Goal: Task Accomplishment & Management: Manage account settings

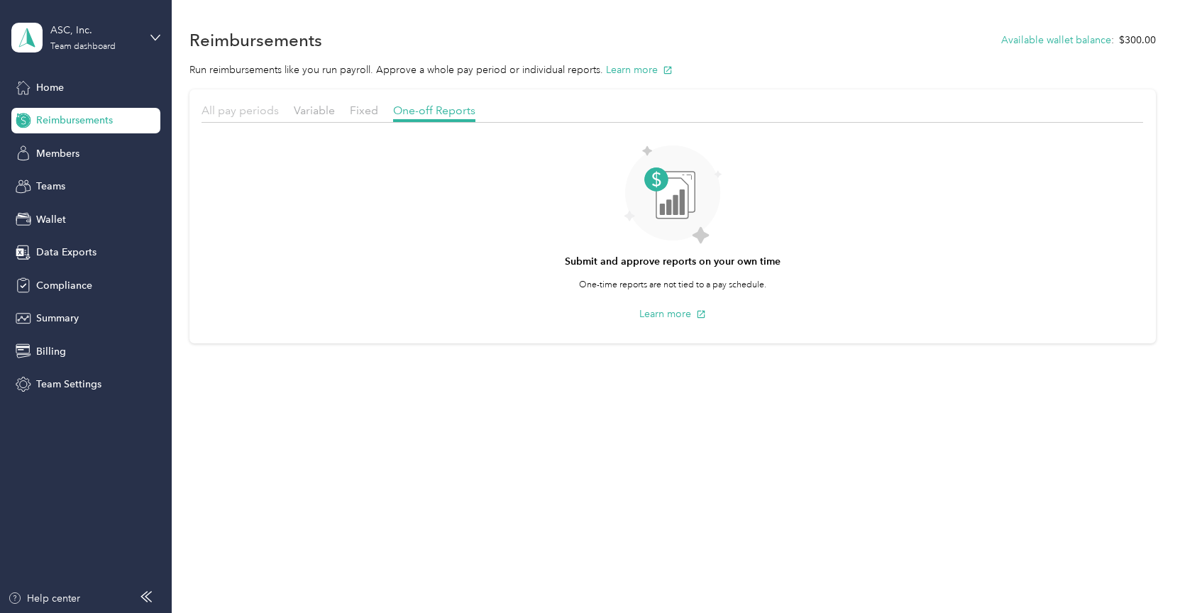
click at [226, 112] on span "All pay periods" at bounding box center [240, 110] width 77 height 13
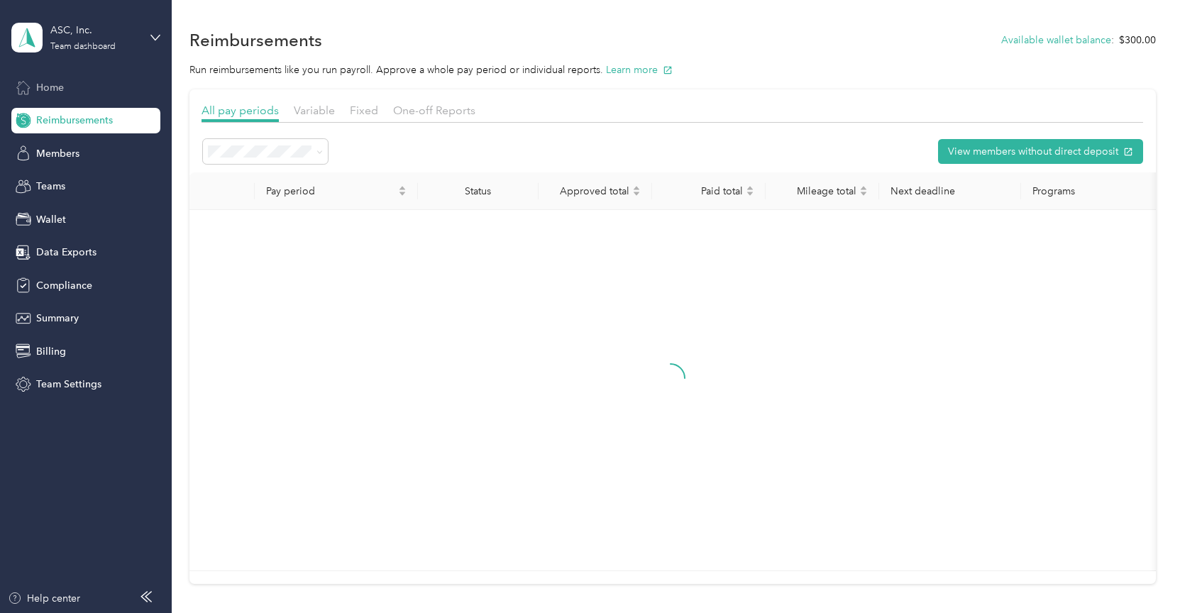
click at [65, 91] on div "Home" at bounding box center [85, 88] width 149 height 26
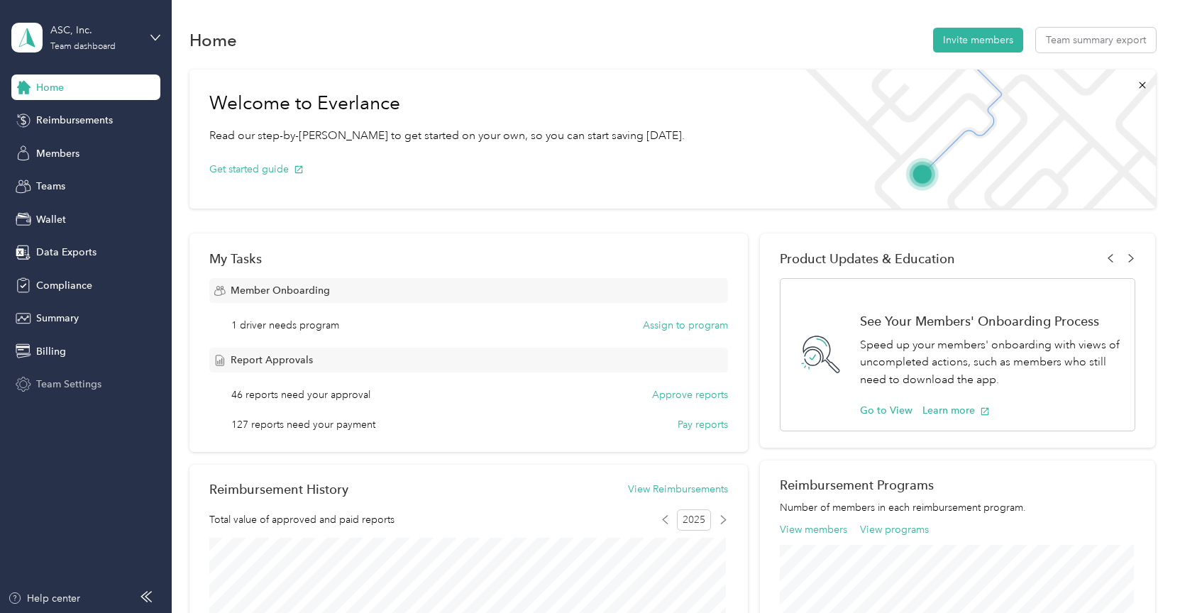
click at [60, 385] on span "Team Settings" at bounding box center [68, 384] width 65 height 15
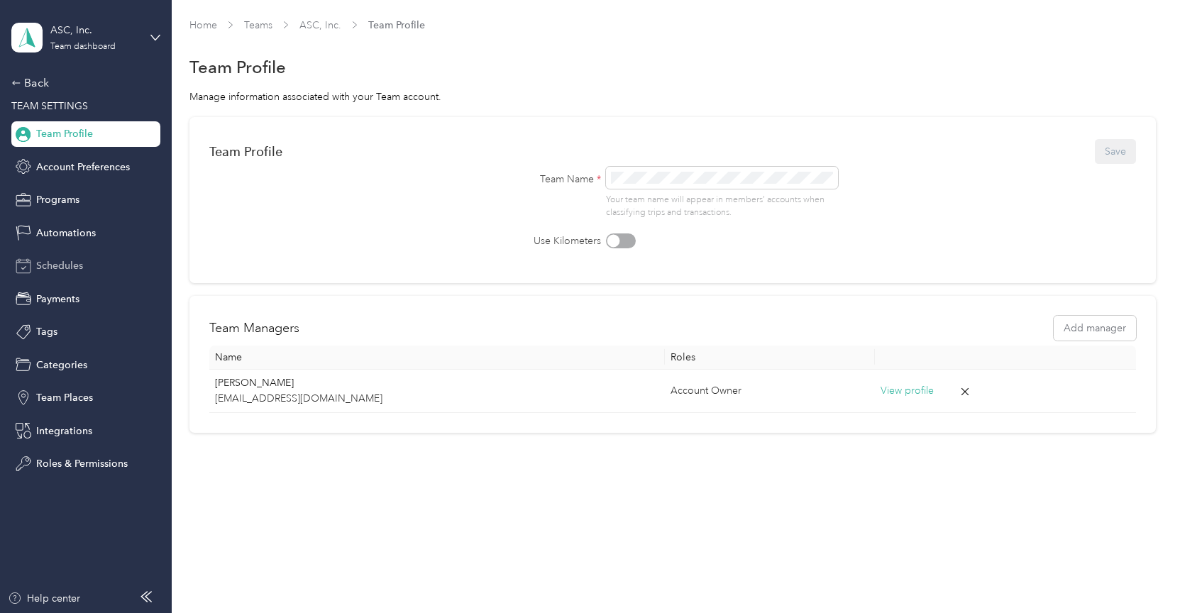
click at [70, 268] on span "Schedules" at bounding box center [59, 265] width 47 height 15
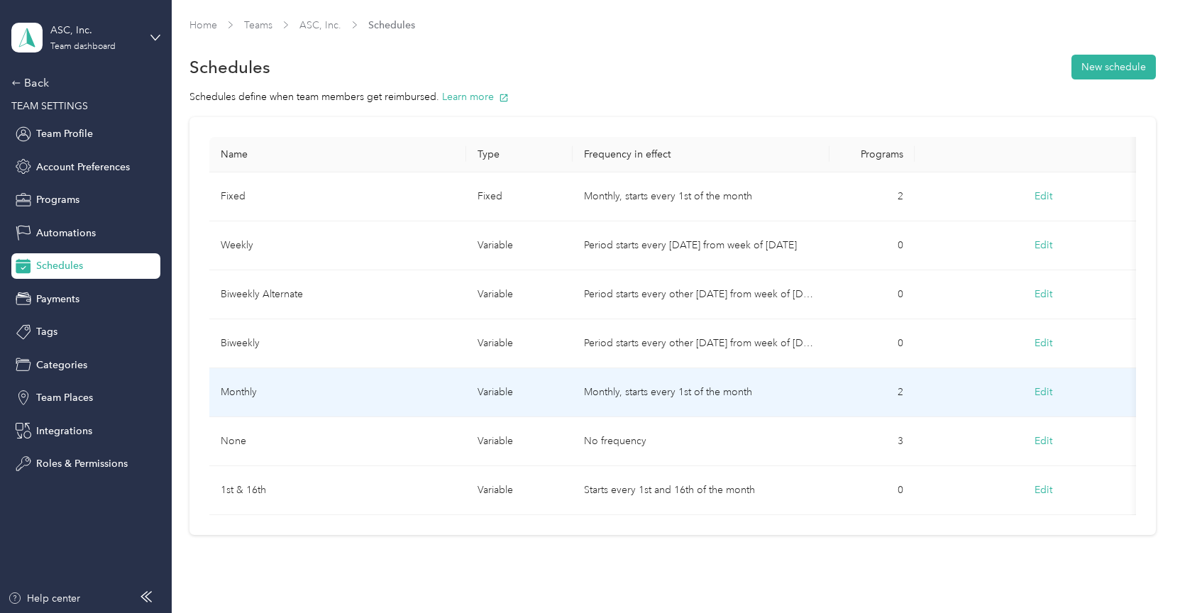
click at [246, 393] on td "Monthly" at bounding box center [337, 392] width 257 height 49
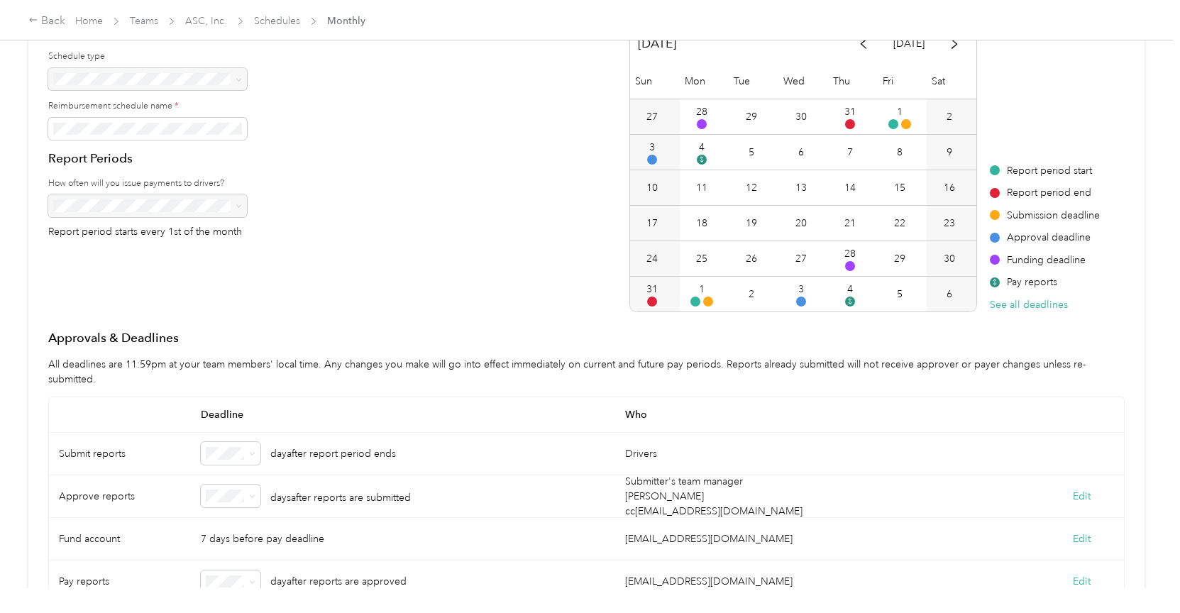
scroll to position [122, 0]
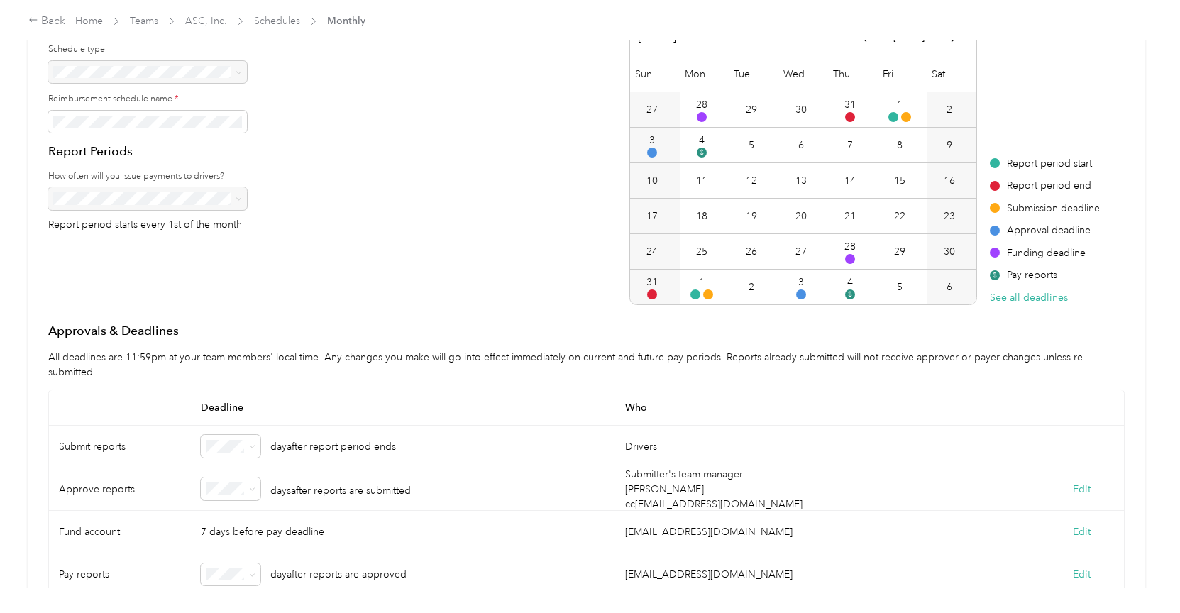
click at [293, 494] on p "days after reports are submitted" at bounding box center [340, 489] width 141 height 18
click at [1074, 489] on button "Edit" at bounding box center [1082, 489] width 18 height 15
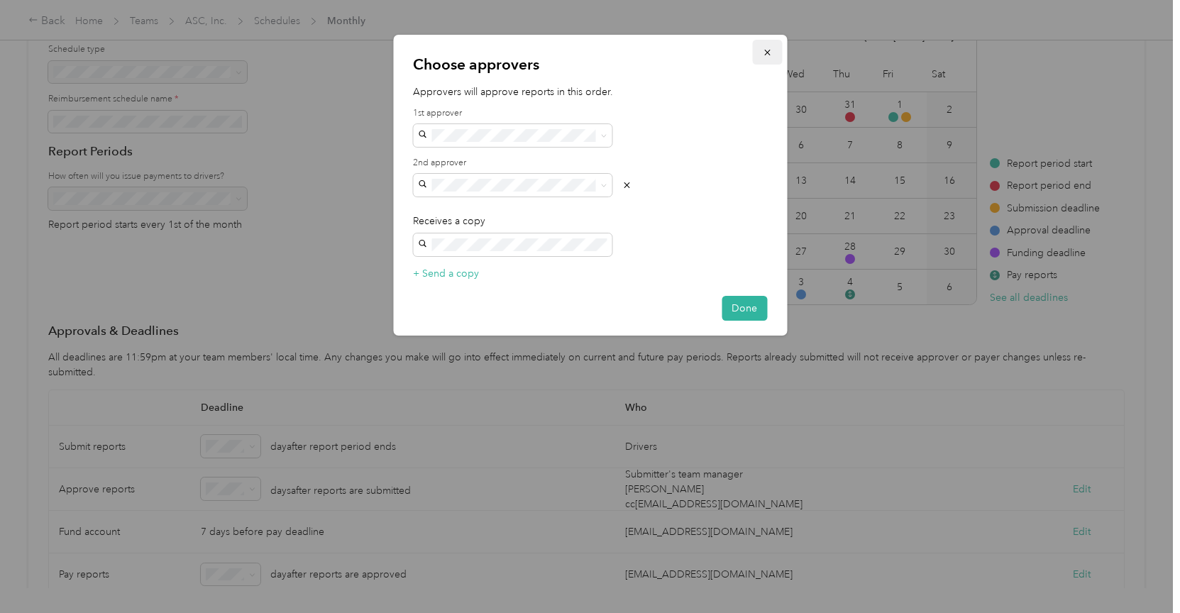
click at [769, 54] on icon "button" at bounding box center [767, 53] width 10 height 10
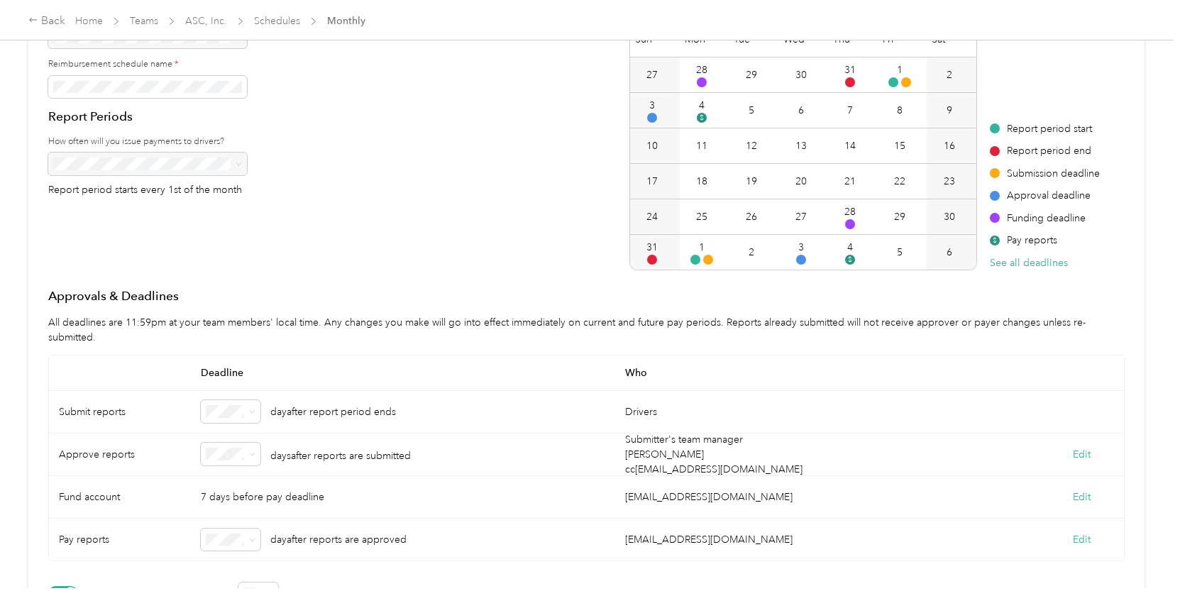
scroll to position [248, 0]
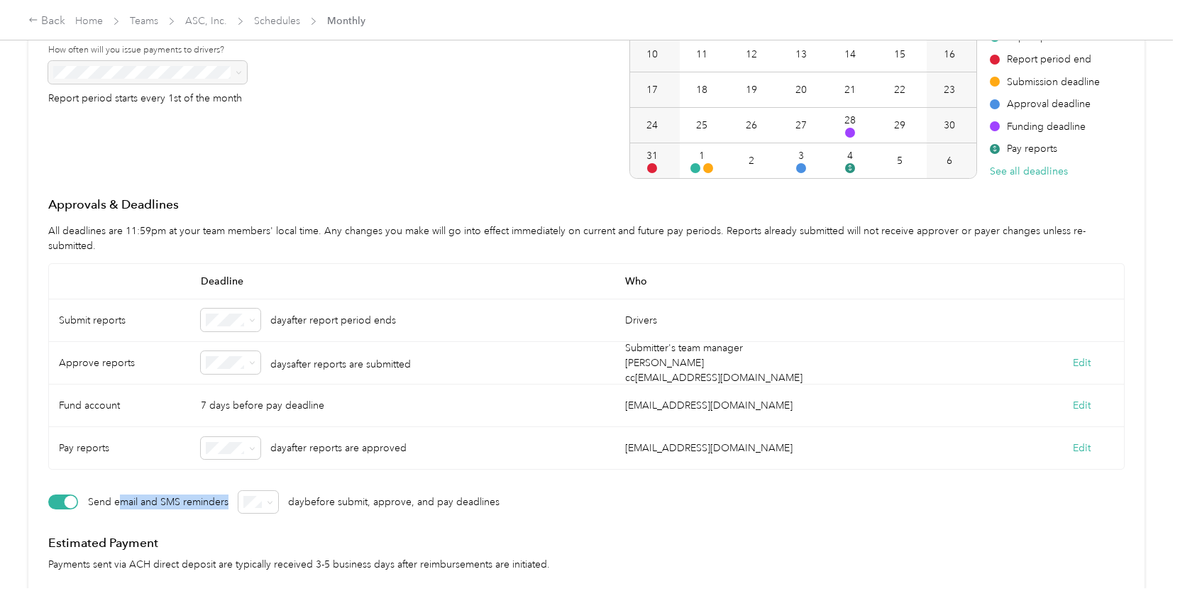
drag, startPoint x: 118, startPoint y: 506, endPoint x: 221, endPoint y: 513, distance: 103.2
click at [221, 513] on p "Send email and SMS reminders" at bounding box center [158, 503] width 141 height 30
click at [182, 503] on p "Send email and SMS reminders" at bounding box center [158, 503] width 141 height 30
click at [55, 26] on div "Back" at bounding box center [46, 21] width 37 height 17
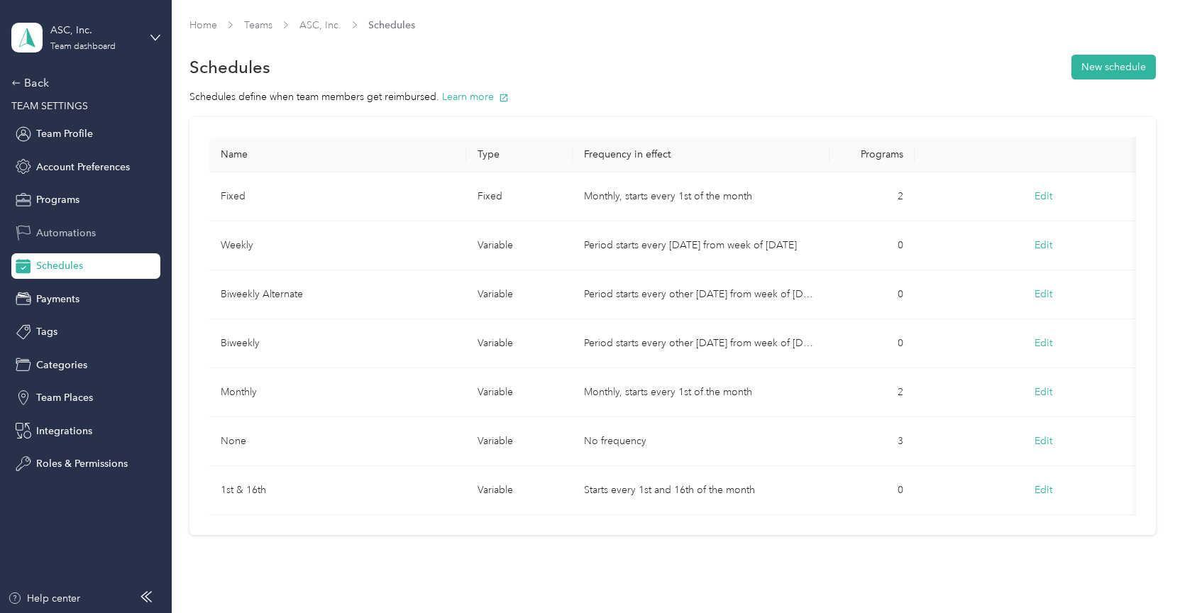
click at [58, 236] on span "Automations" at bounding box center [66, 233] width 60 height 15
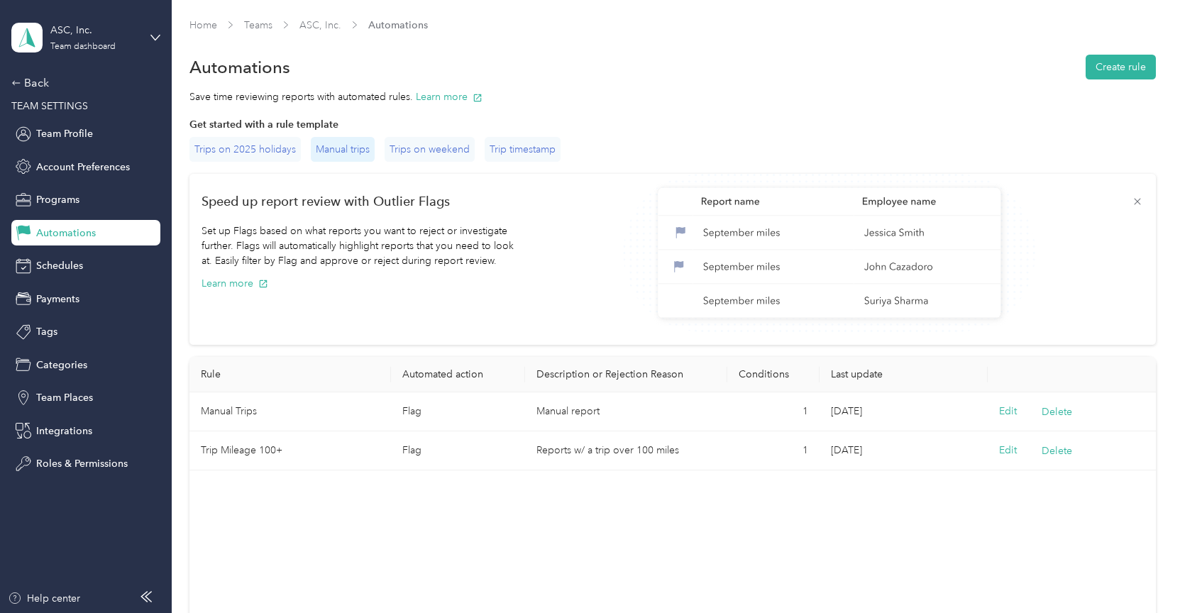
click at [337, 148] on div "Manual trips" at bounding box center [343, 149] width 64 height 25
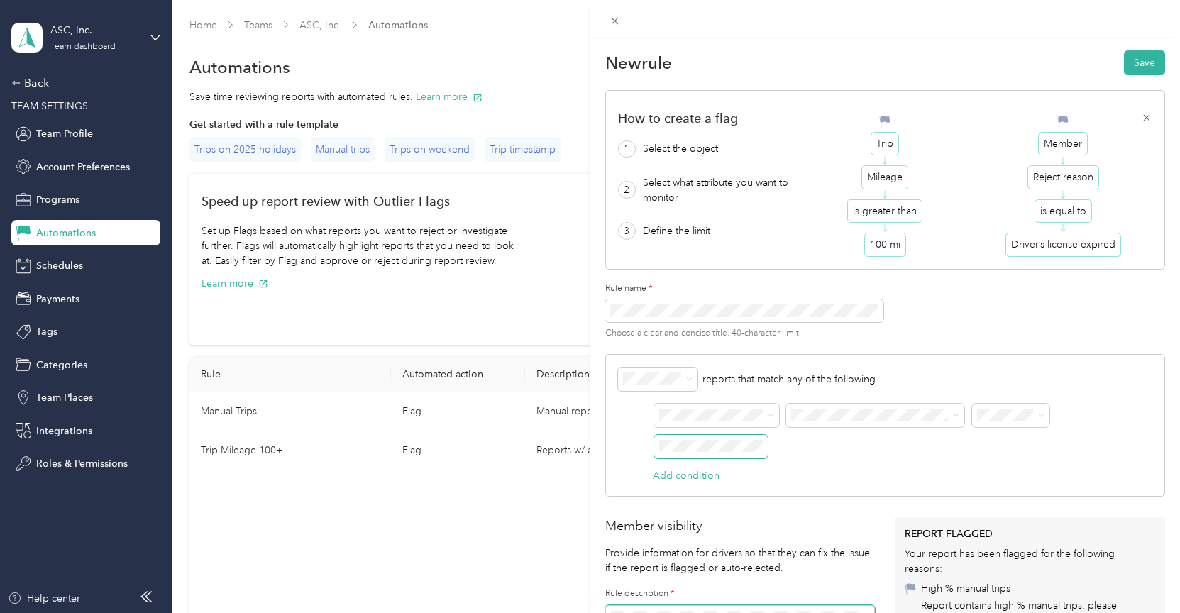
click at [726, 453] on span at bounding box center [711, 447] width 114 height 24
click at [659, 427] on div "Reject" at bounding box center [658, 429] width 60 height 15
click at [615, 24] on icon at bounding box center [615, 21] width 12 height 12
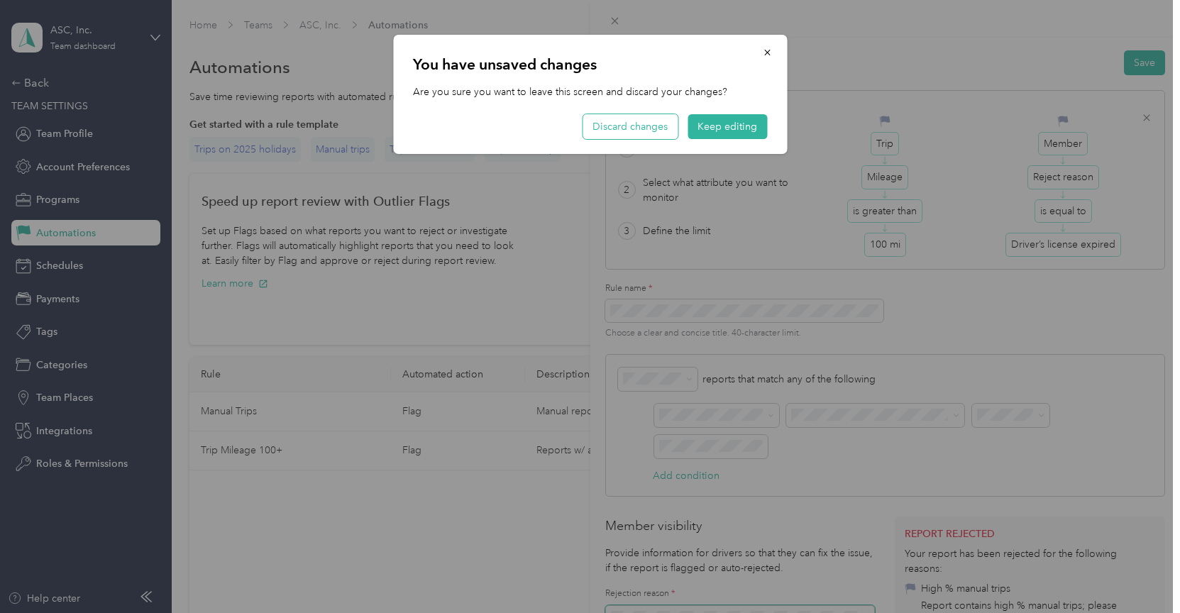
click at [621, 128] on button "Discard changes" at bounding box center [630, 126] width 95 height 25
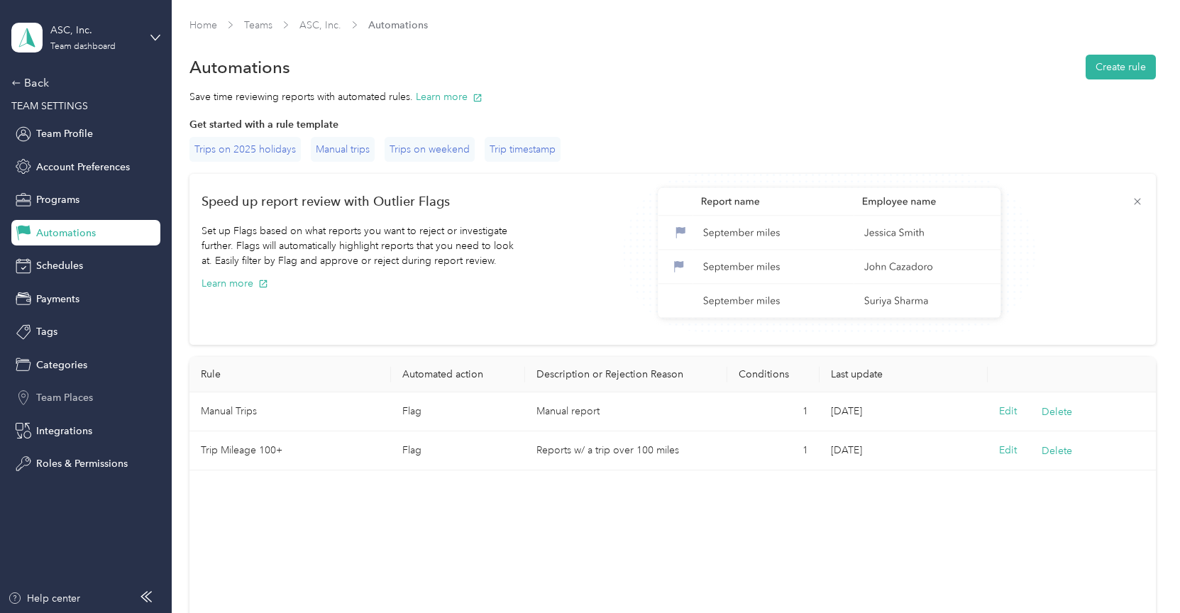
click at [51, 398] on span "Team Places" at bounding box center [64, 397] width 57 height 15
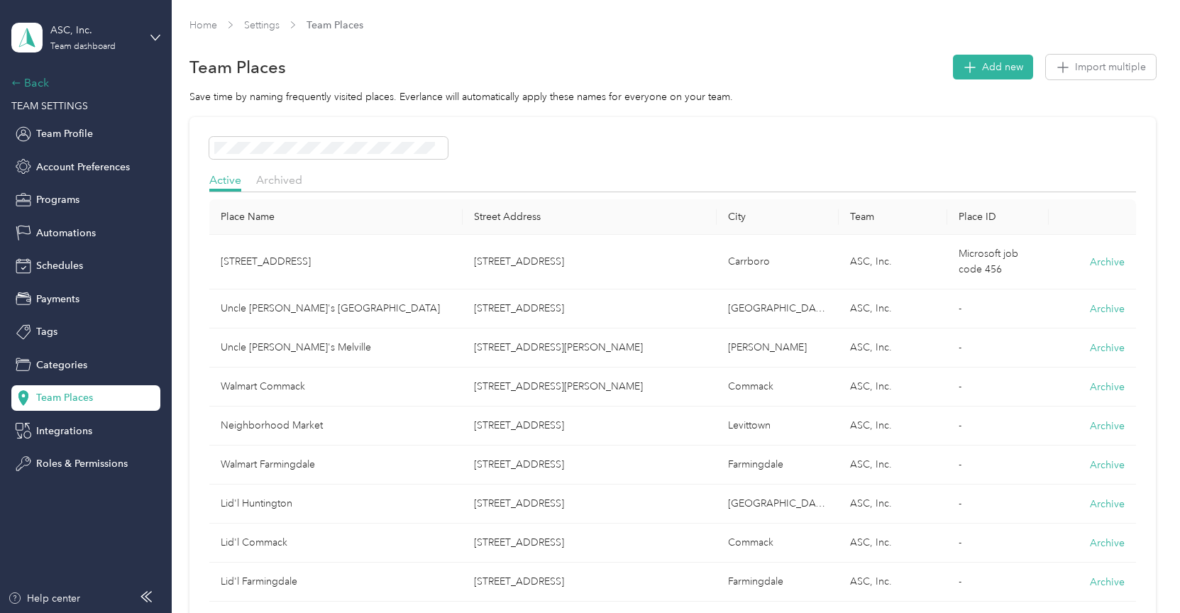
click at [40, 86] on div "Back" at bounding box center [82, 83] width 142 height 17
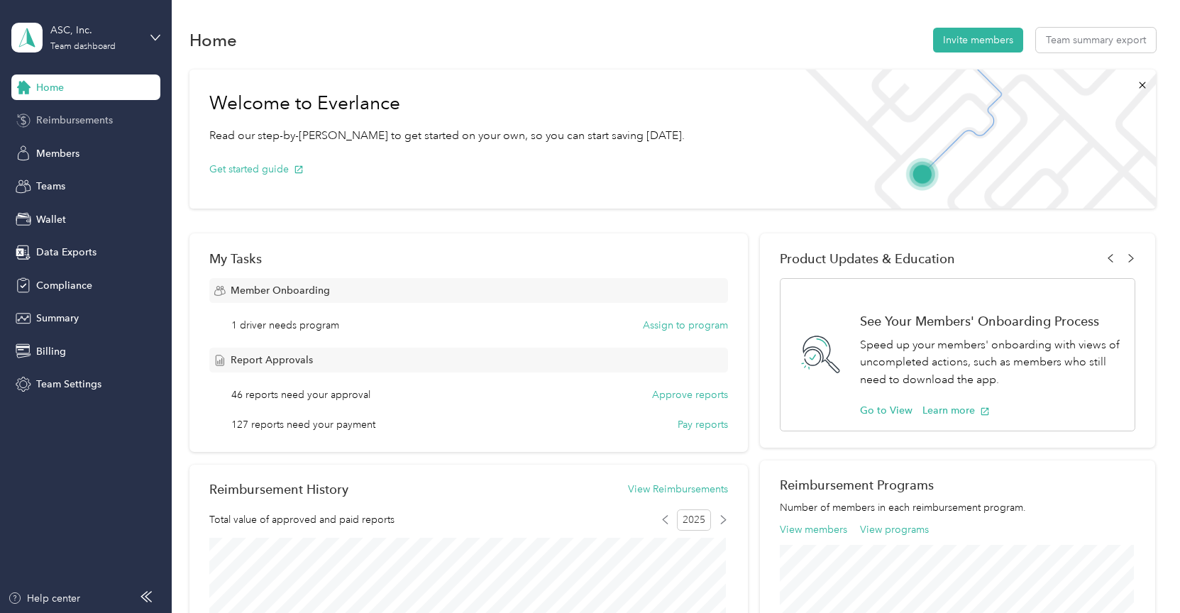
click at [53, 122] on span "Reimbursements" at bounding box center [74, 120] width 77 height 15
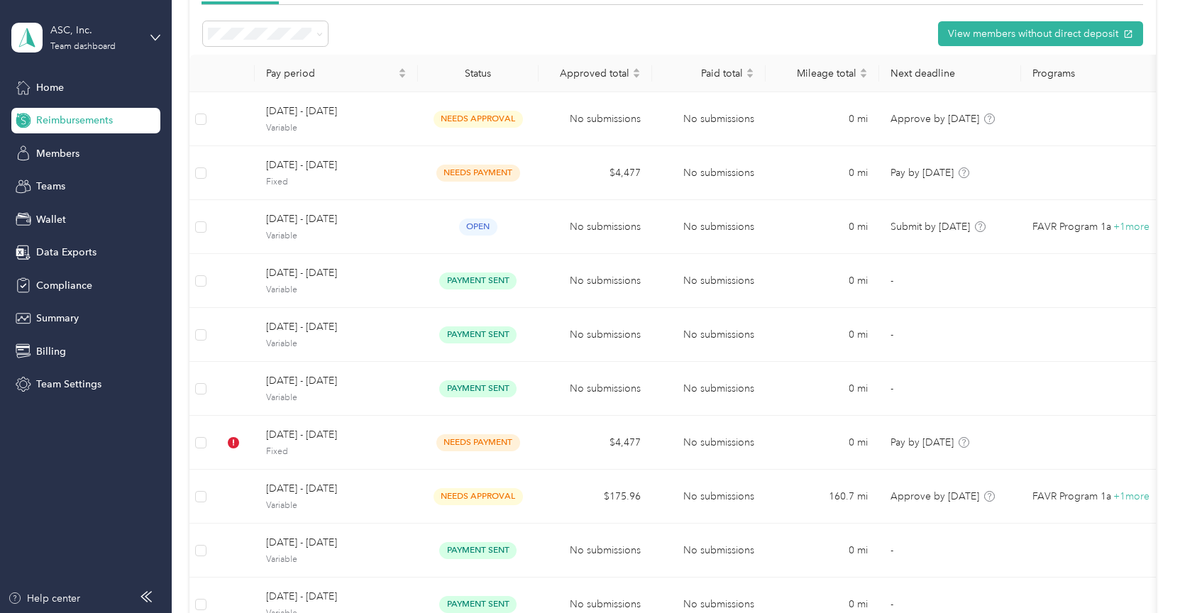
scroll to position [130, 0]
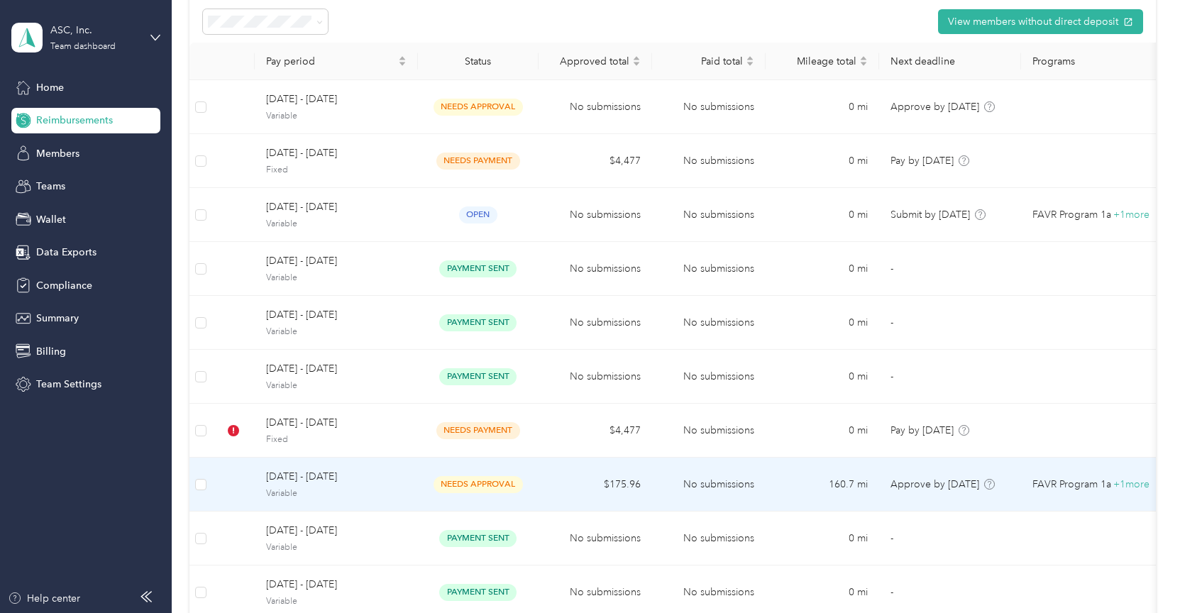
click at [365, 483] on span "[DATE] - [DATE]" at bounding box center [336, 477] width 141 height 16
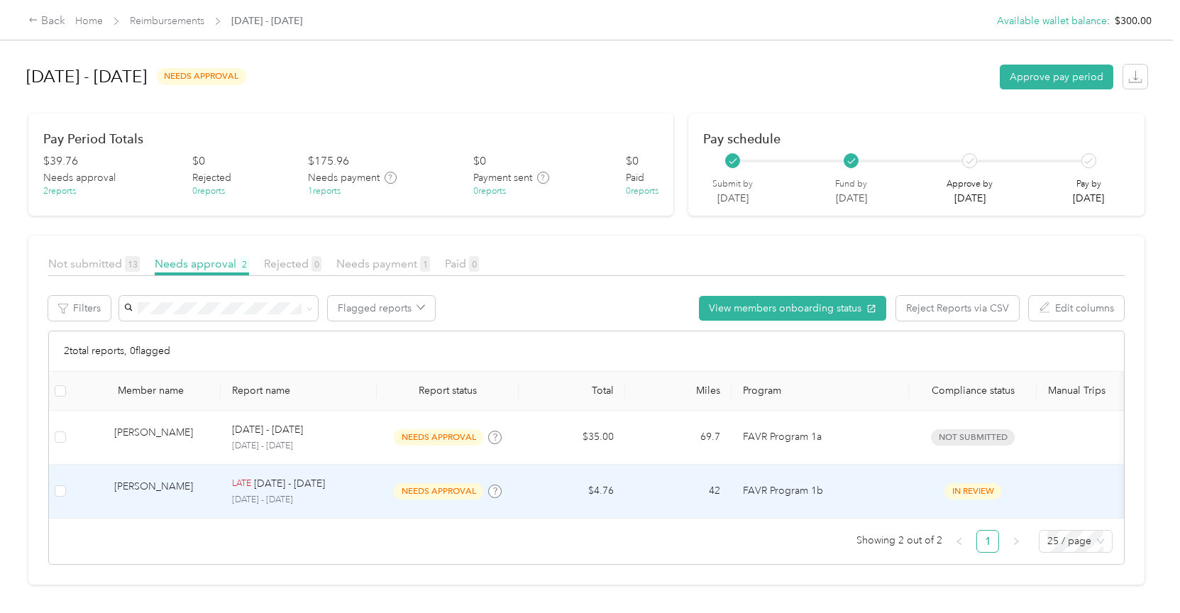
click at [331, 488] on div "LATE [DATE] - [DATE]" at bounding box center [298, 484] width 133 height 16
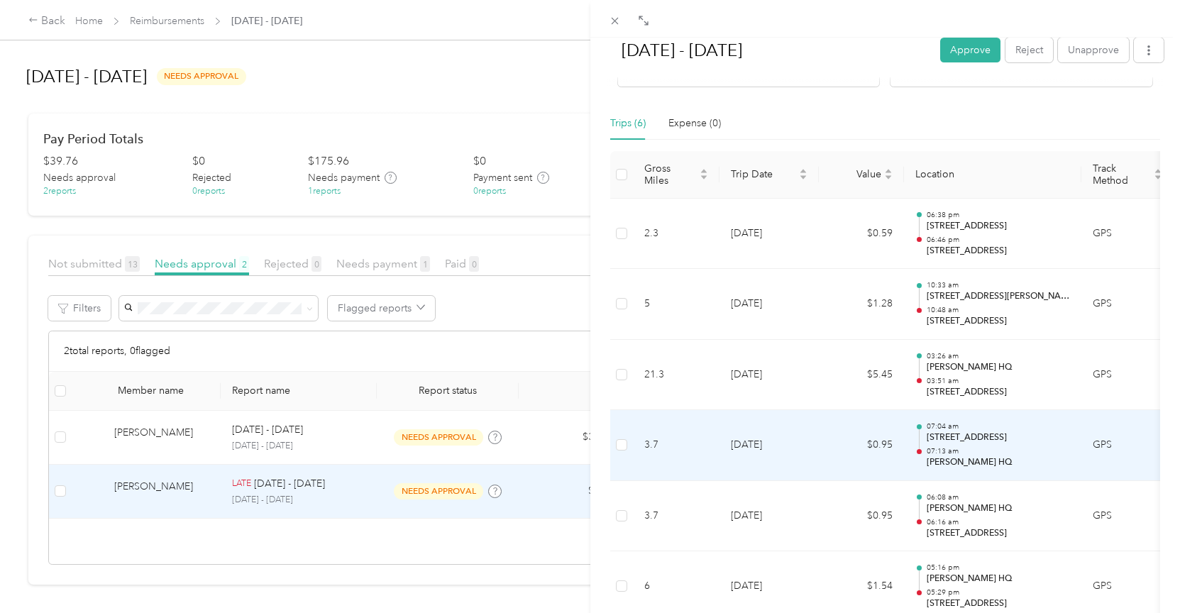
scroll to position [315, 0]
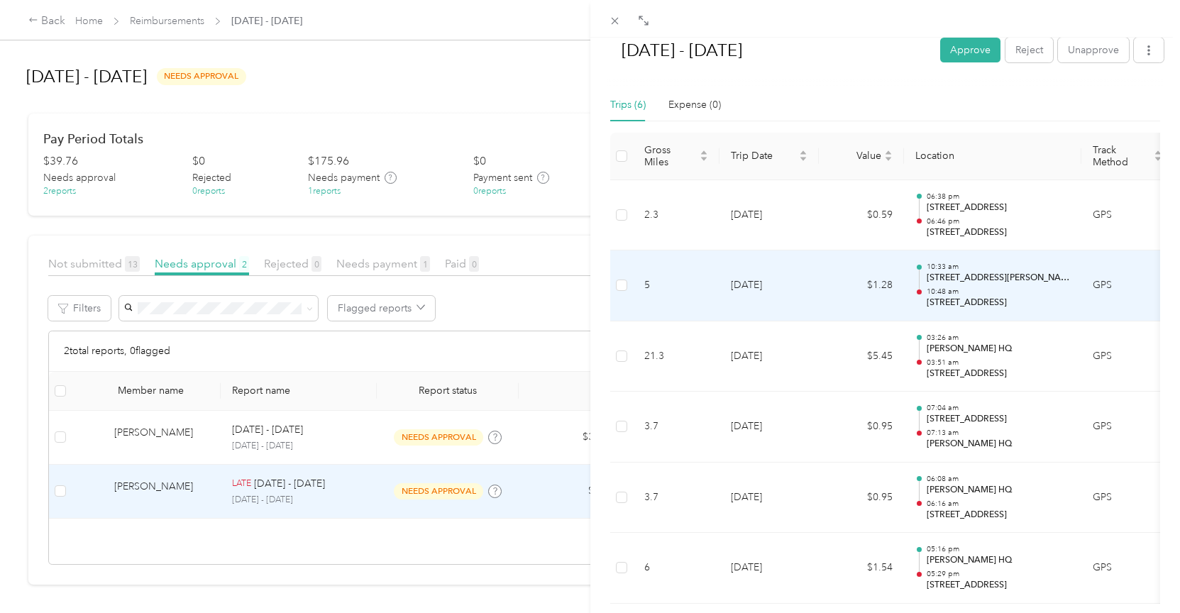
click at [814, 281] on td "[DATE]" at bounding box center [769, 286] width 99 height 71
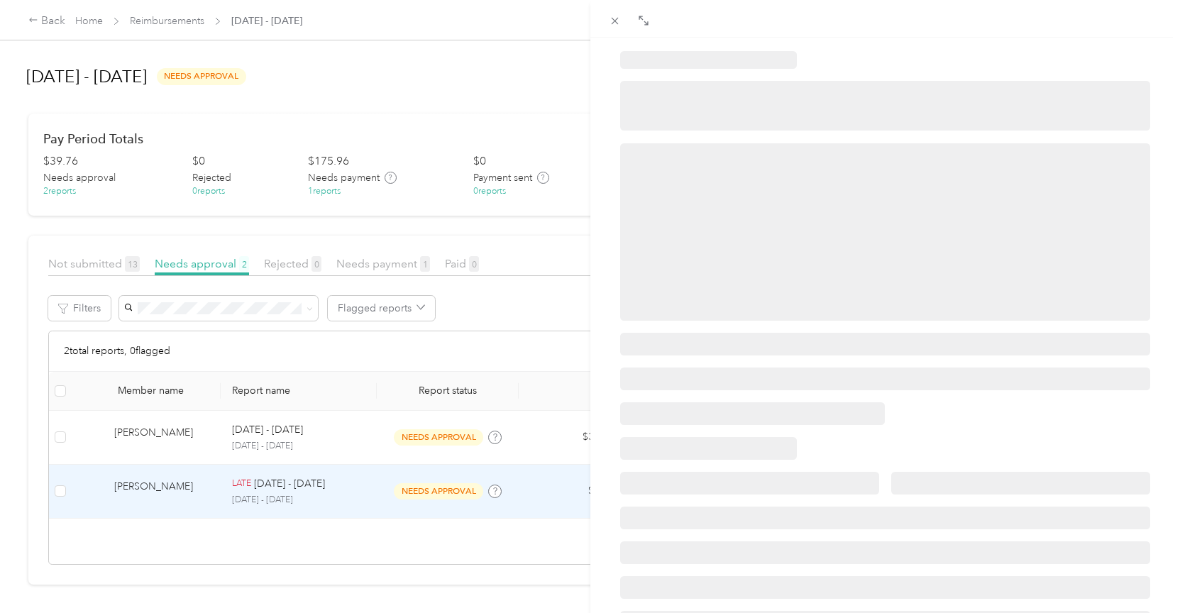
scroll to position [0, 0]
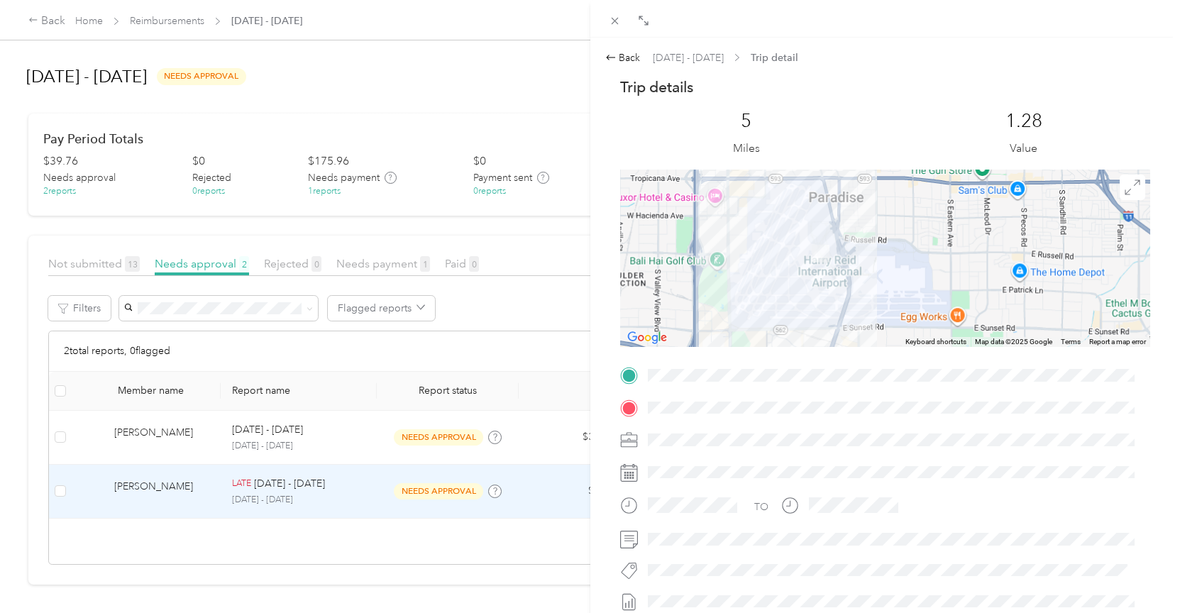
drag, startPoint x: 906, startPoint y: 258, endPoint x: 935, endPoint y: 244, distance: 32.1
click at [935, 243] on div at bounding box center [885, 258] width 531 height 177
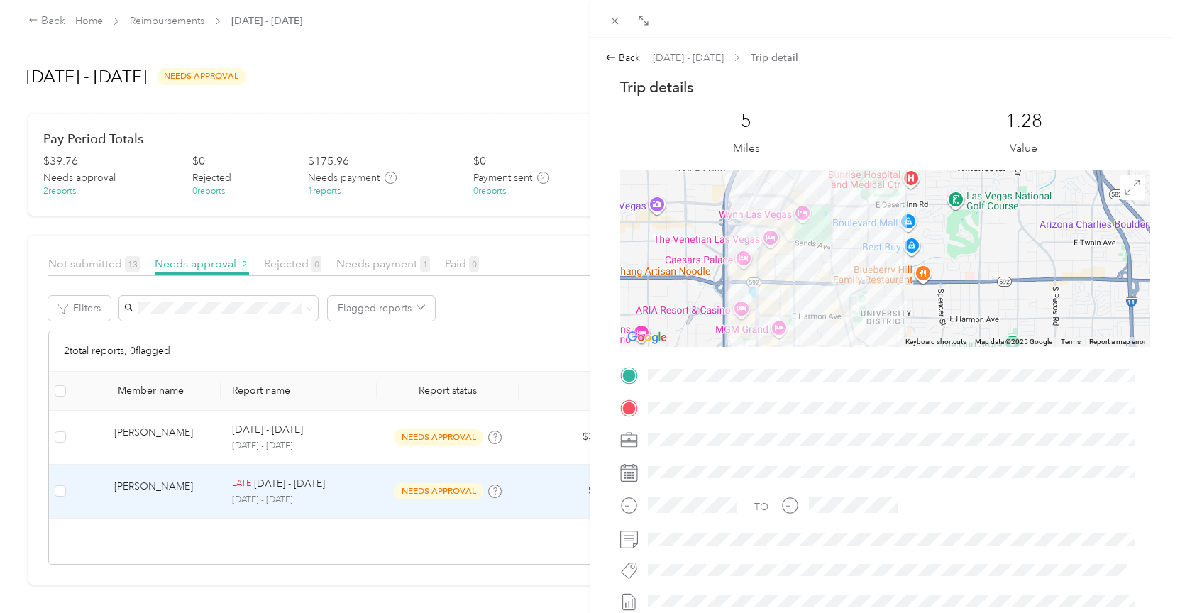
drag, startPoint x: 904, startPoint y: 228, endPoint x: 901, endPoint y: 414, distance: 186.0
click at [901, 414] on div "Trip details This trip cannot be edited because it is either under review, appr…" at bounding box center [885, 393] width 531 height 632
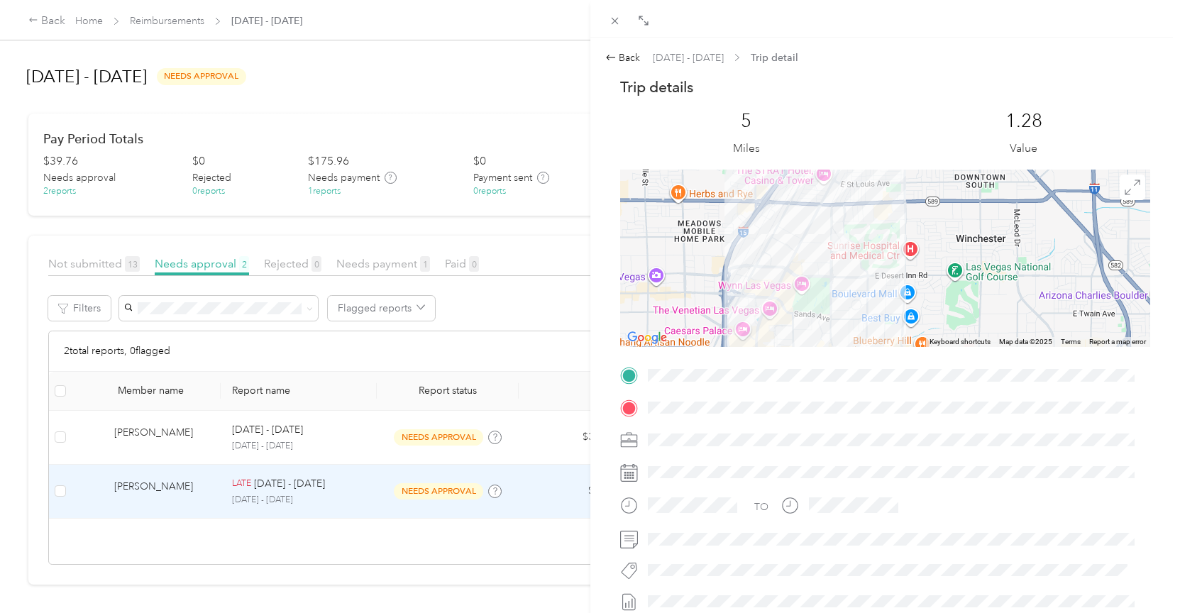
drag, startPoint x: 887, startPoint y: 309, endPoint x: 885, endPoint y: 318, distance: 9.5
click at [885, 318] on div at bounding box center [885, 258] width 531 height 177
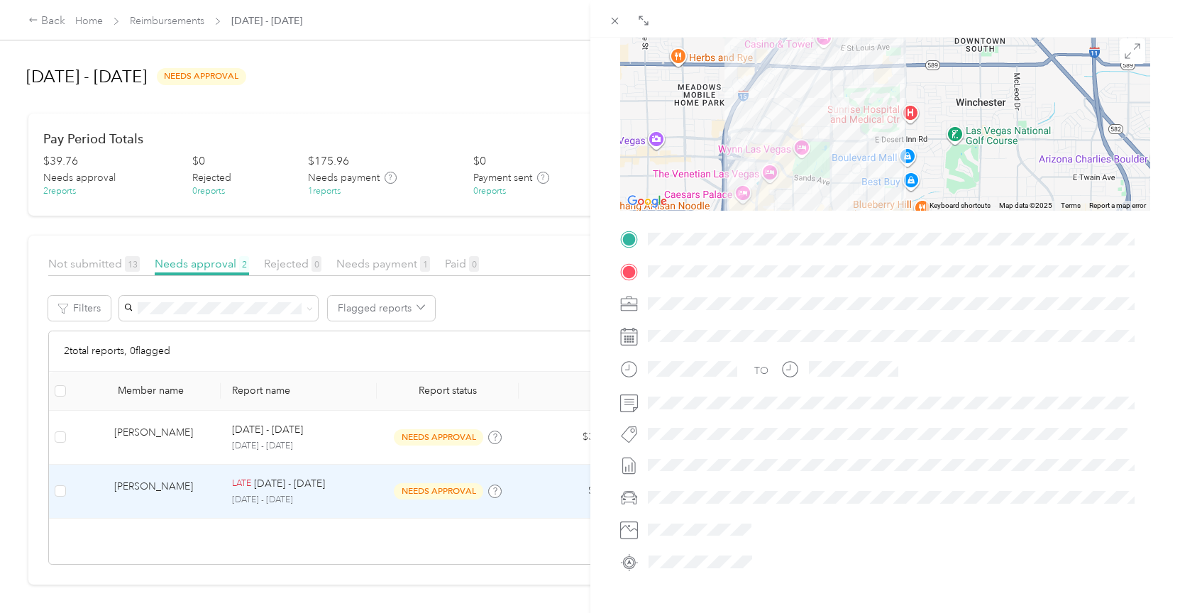
scroll to position [209, 0]
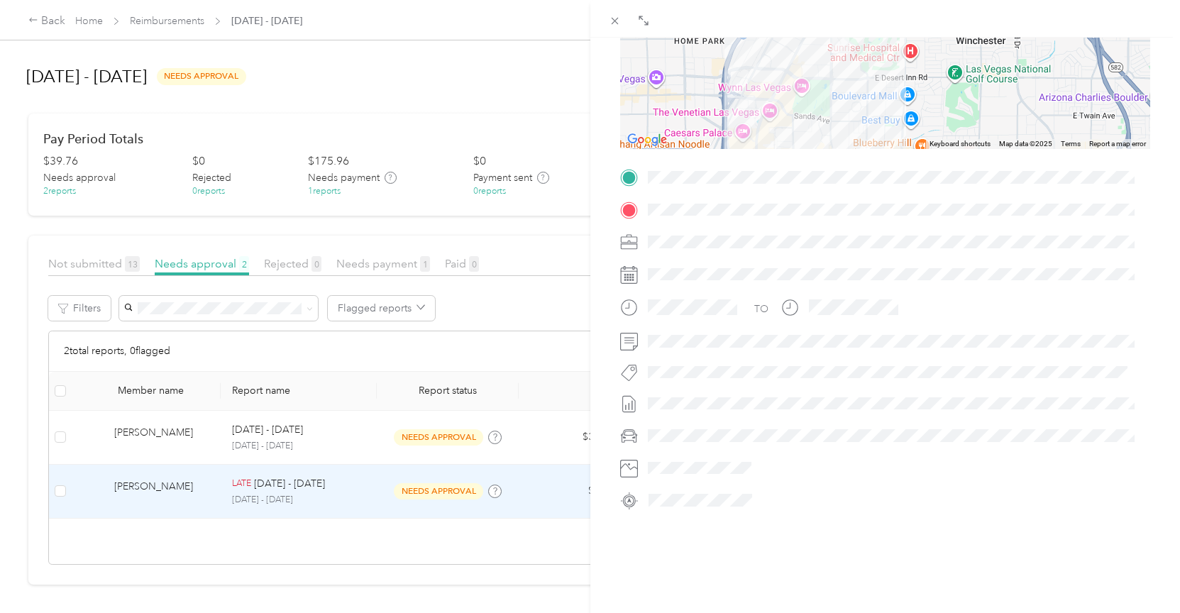
click at [632, 493] on div at bounding box center [885, 500] width 531 height 23
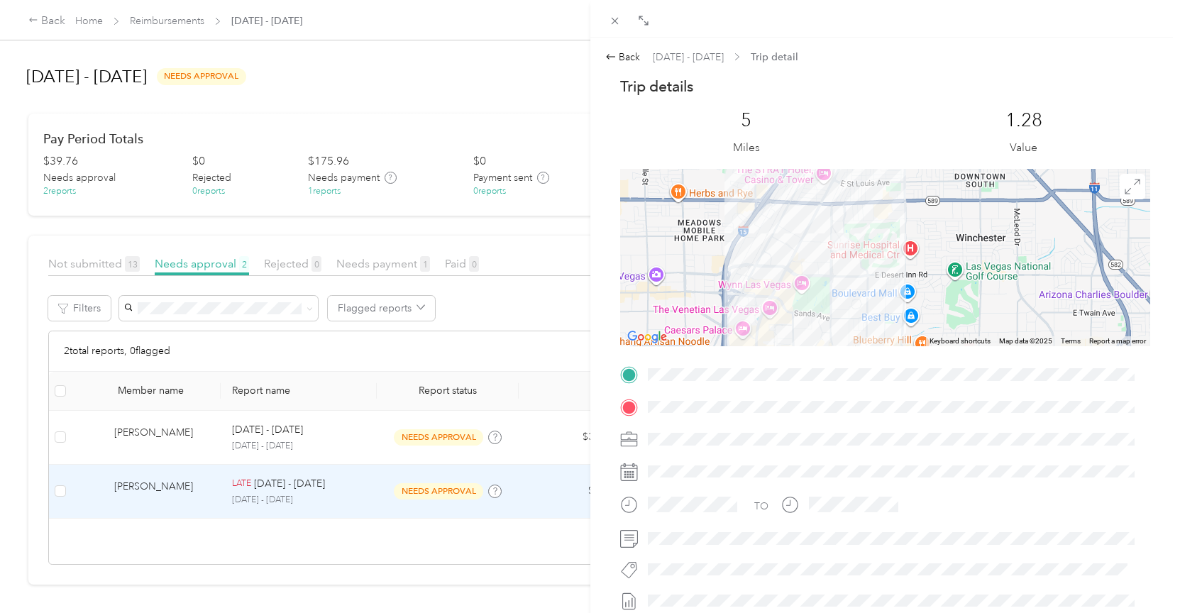
scroll to position [0, 0]
click at [612, 24] on icon at bounding box center [615, 21] width 12 height 12
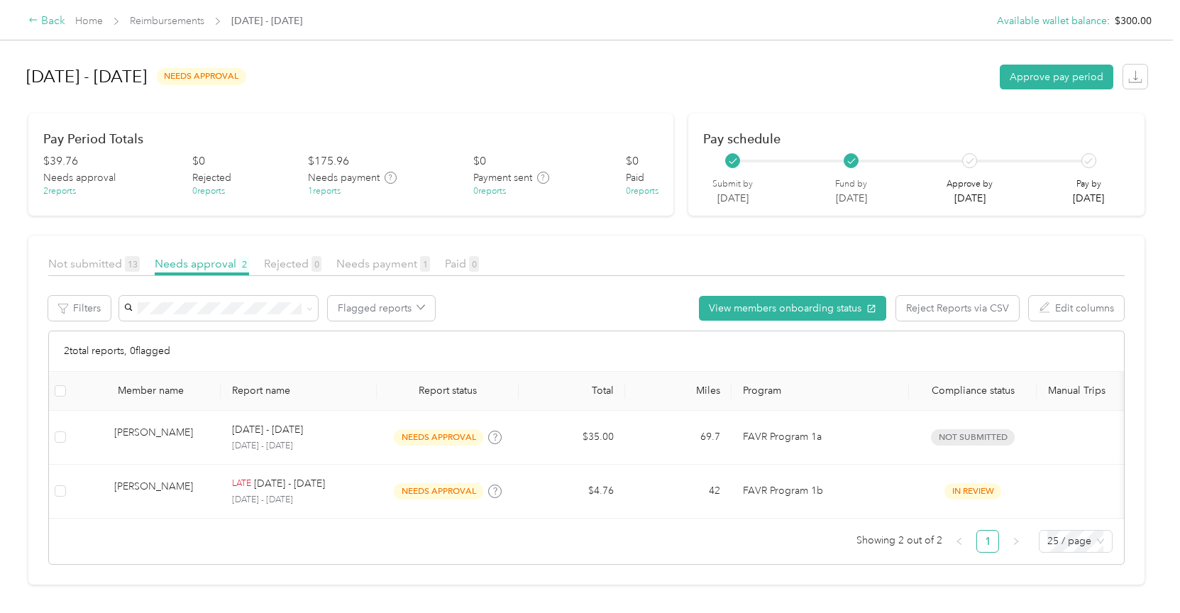
click at [50, 26] on div "Back" at bounding box center [46, 21] width 37 height 17
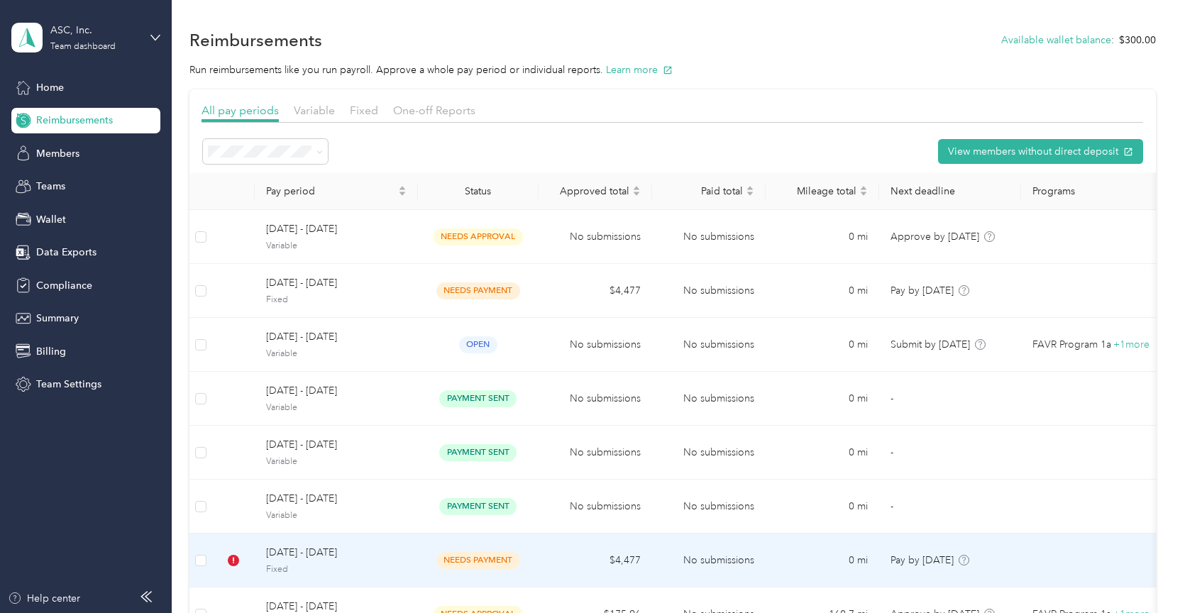
click at [353, 566] on span "Fixed" at bounding box center [336, 569] width 141 height 13
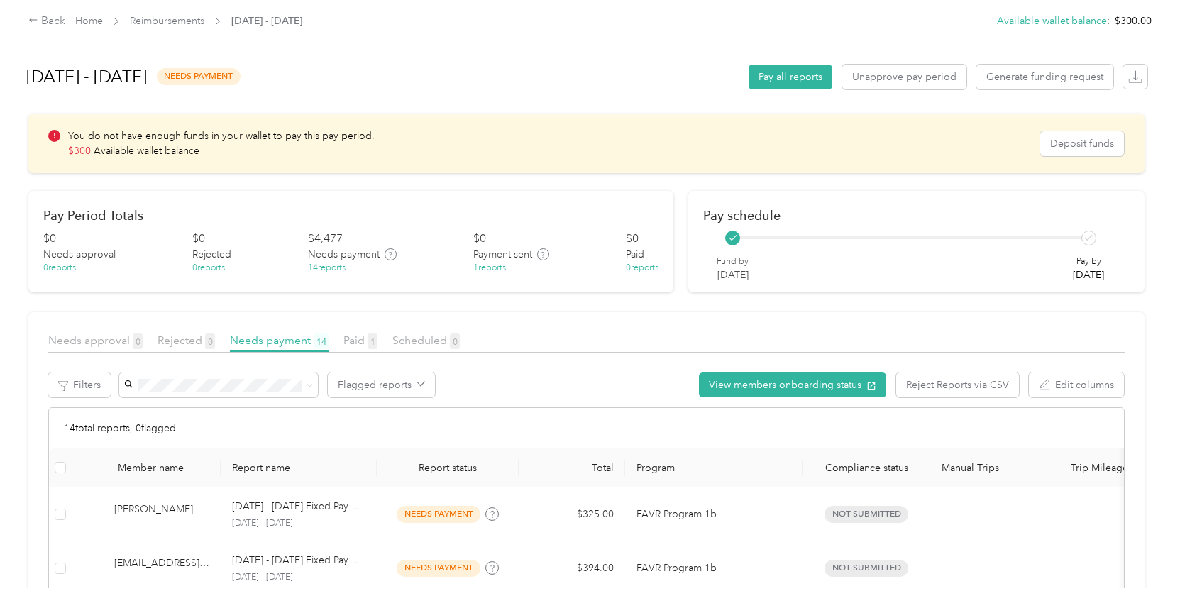
click at [1145, 82] on div "[DATE] - [DATE] needs payment Pay all reports Unapprove pay period Generate fun…" at bounding box center [586, 294] width 1173 height 588
click at [1138, 79] on span "button" at bounding box center [1135, 76] width 19 height 19
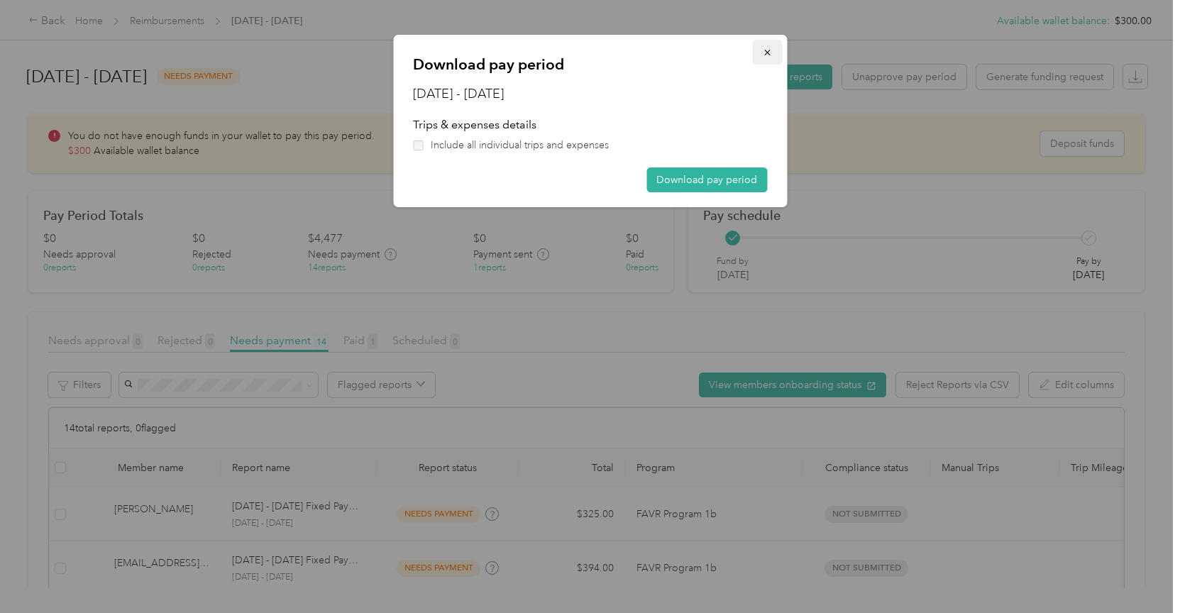
click at [762, 58] on button "button" at bounding box center [767, 52] width 30 height 25
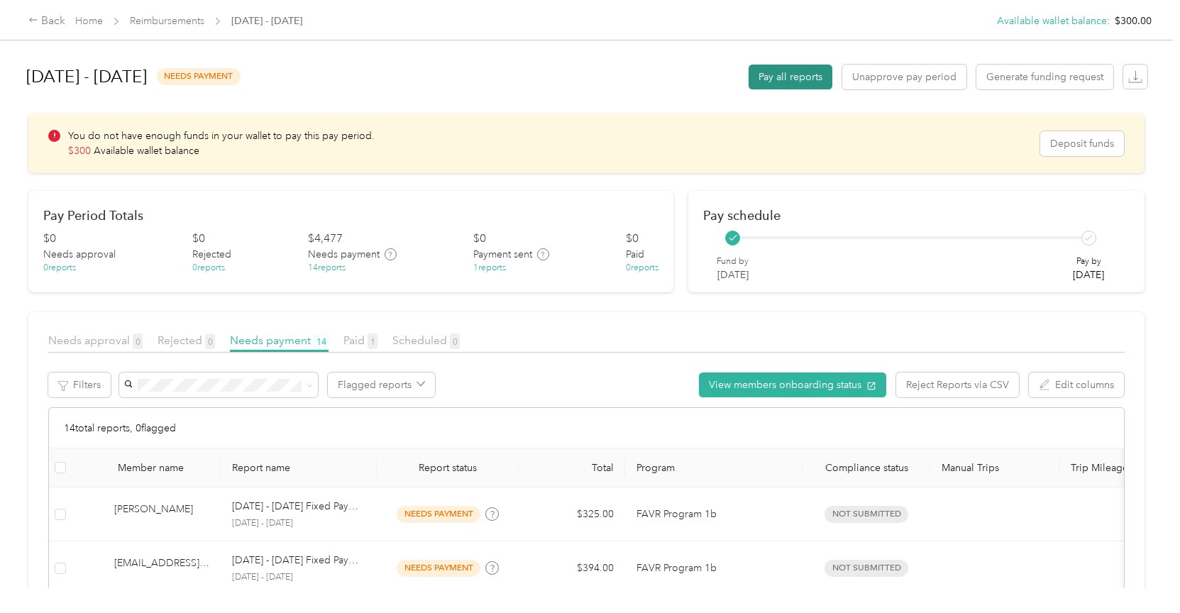
click at [778, 71] on button "Pay all reports" at bounding box center [791, 77] width 84 height 25
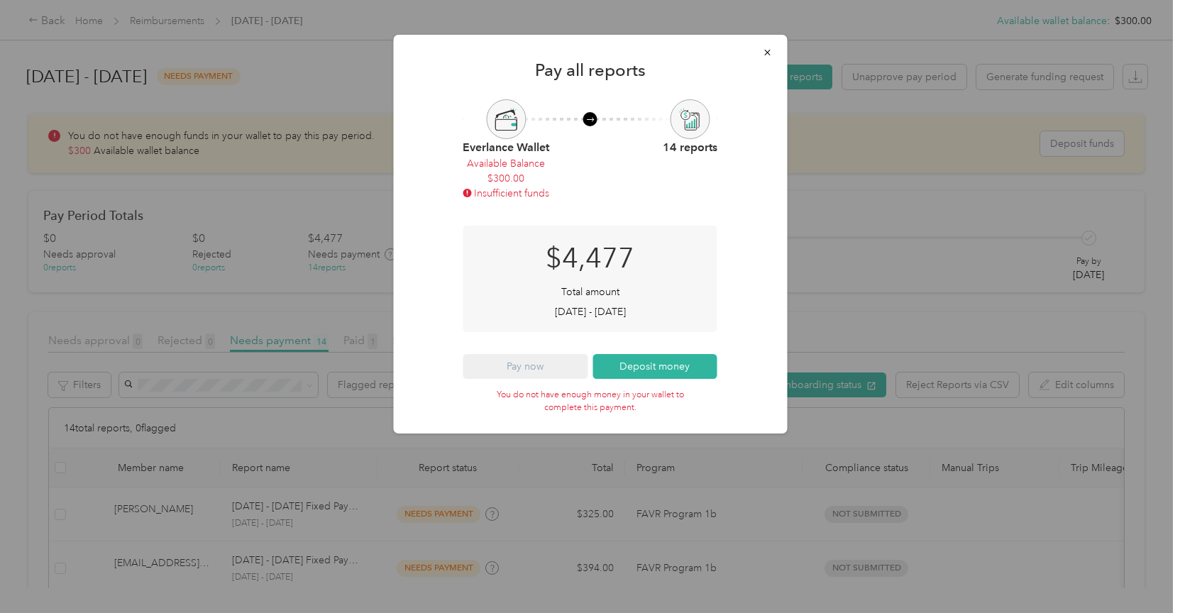
drag, startPoint x: 537, startPoint y: 178, endPoint x: 473, endPoint y: 182, distance: 63.3
click at [473, 182] on div "Everlance Wallet Available Balance $ 300.00 Insufficient funds" at bounding box center [506, 149] width 87 height 101
click at [529, 181] on div "Everlance Wallet Available Balance $ 300.00 Insufficient funds" at bounding box center [506, 149] width 87 height 101
drag, startPoint x: 644, startPoint y: 260, endPoint x: 537, endPoint y: 265, distance: 107.3
click at [537, 265] on div "$ 4,477 Total amount [DATE] - [DATE]" at bounding box center [590, 279] width 255 height 106
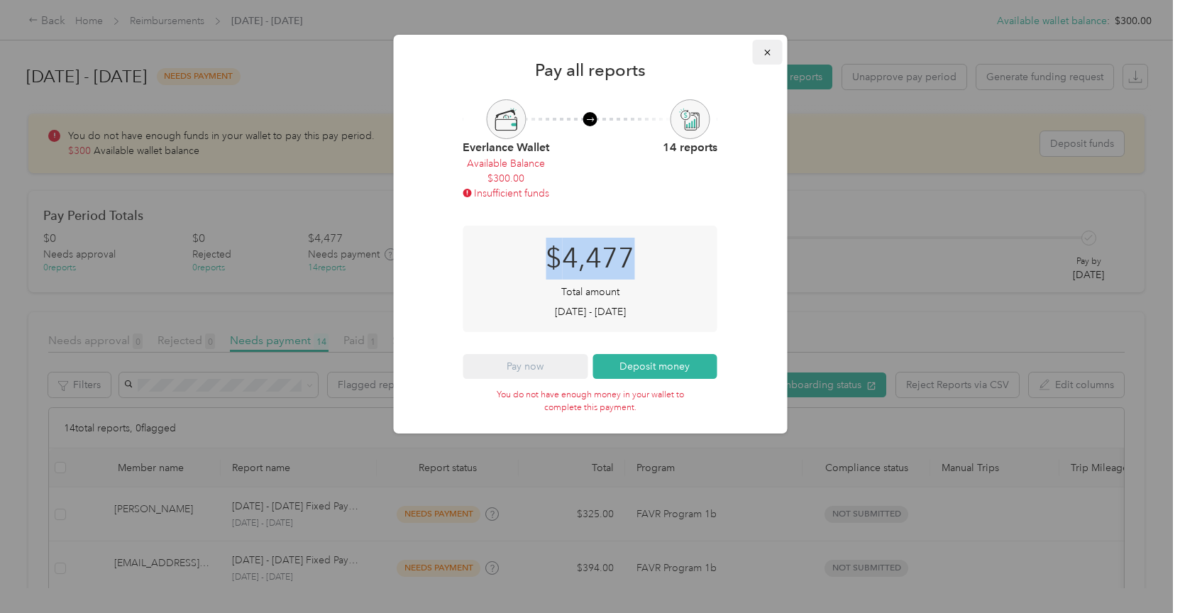
click at [766, 53] on icon "button" at bounding box center [767, 53] width 6 height 6
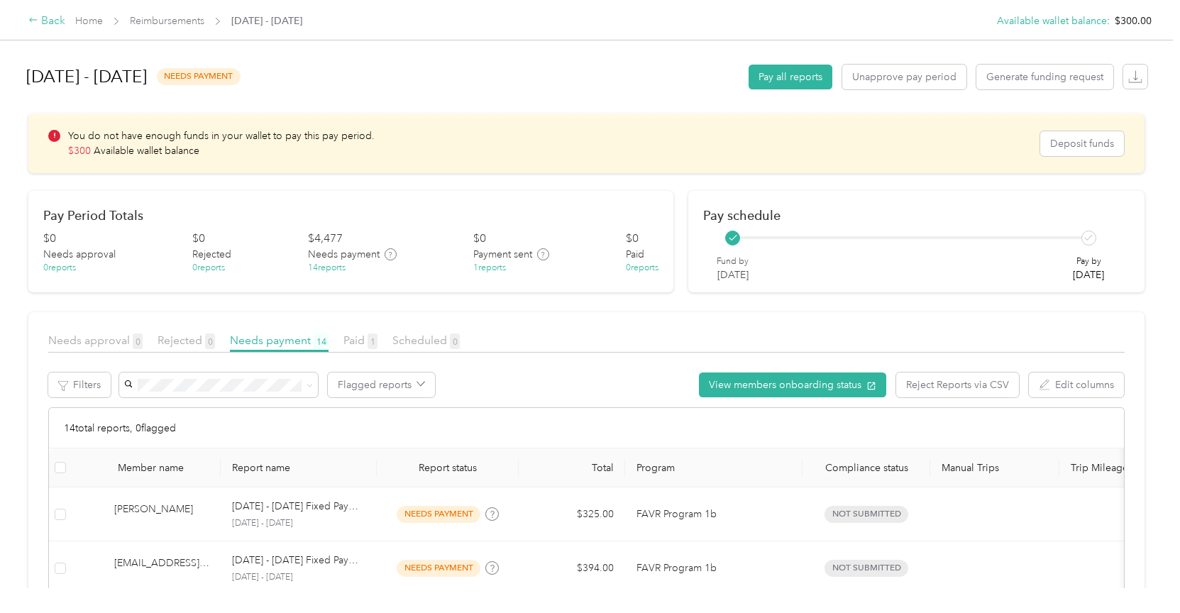
click at [38, 27] on div "Back" at bounding box center [46, 21] width 37 height 17
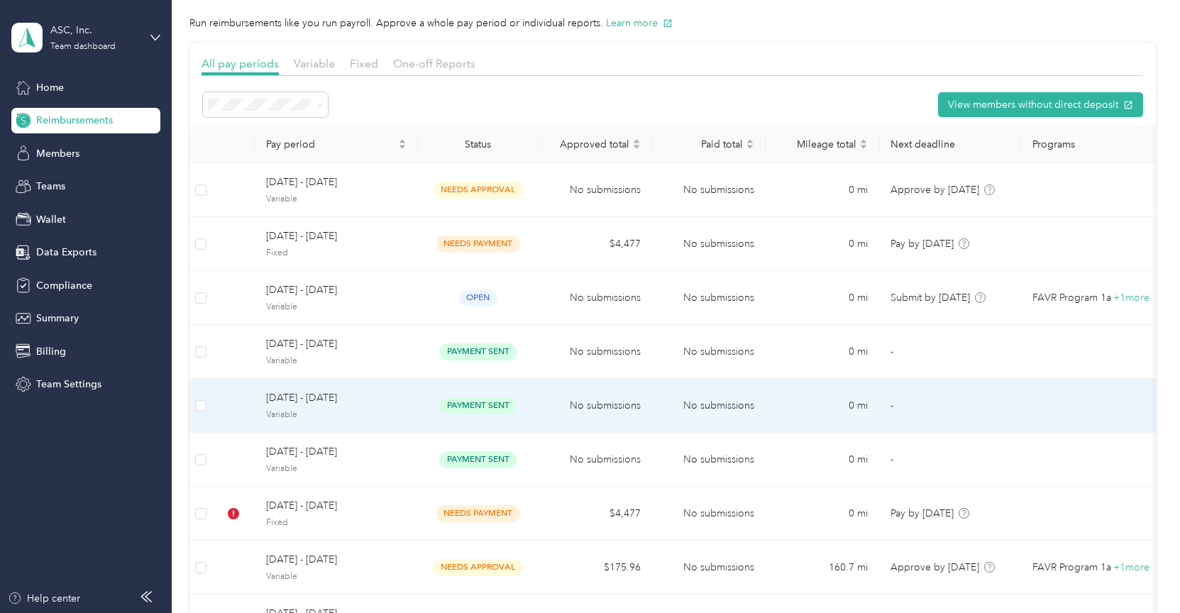
scroll to position [62, 0]
